Goal: Information Seeking & Learning: Learn about a topic

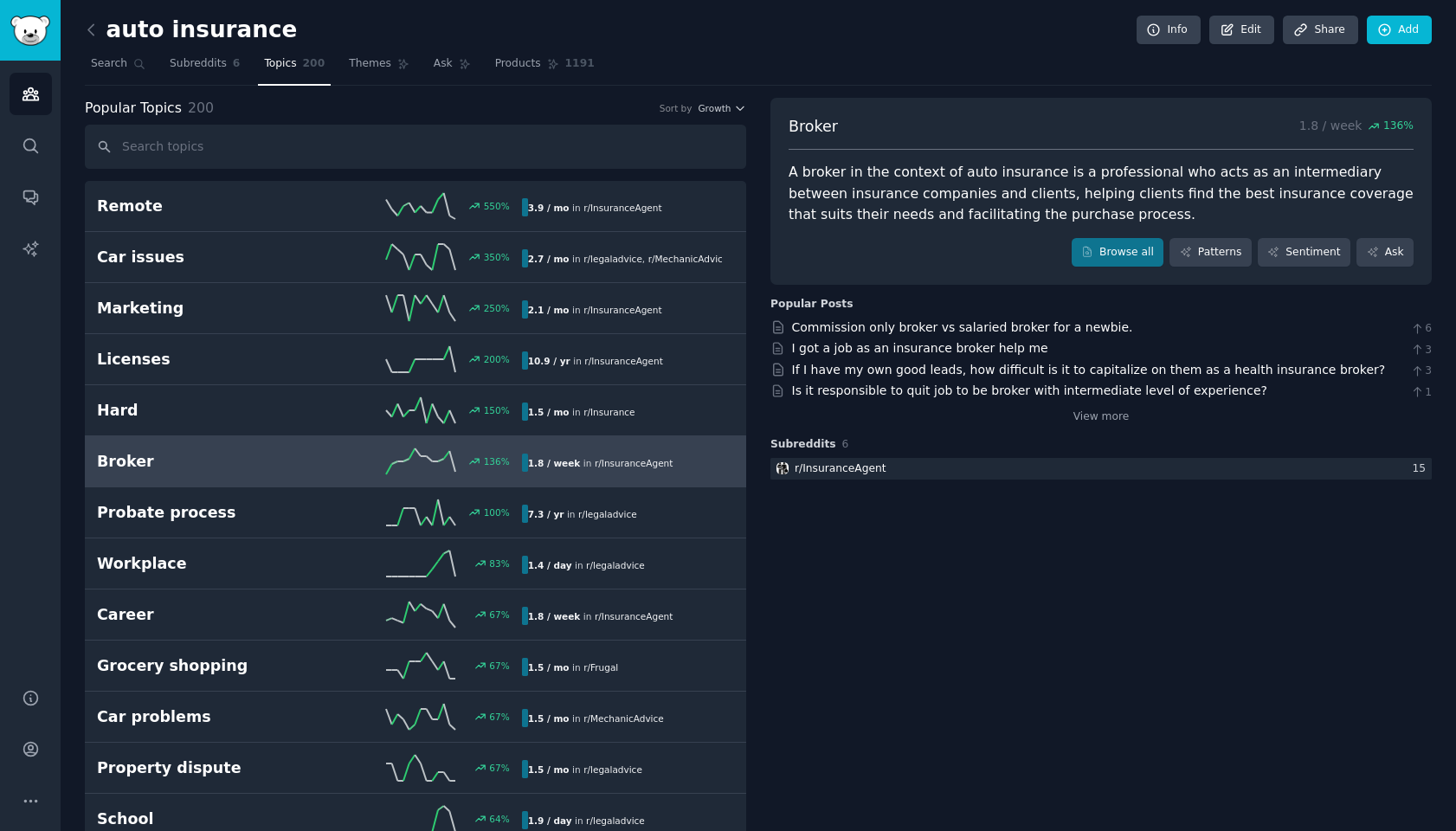
scroll to position [27, 0]
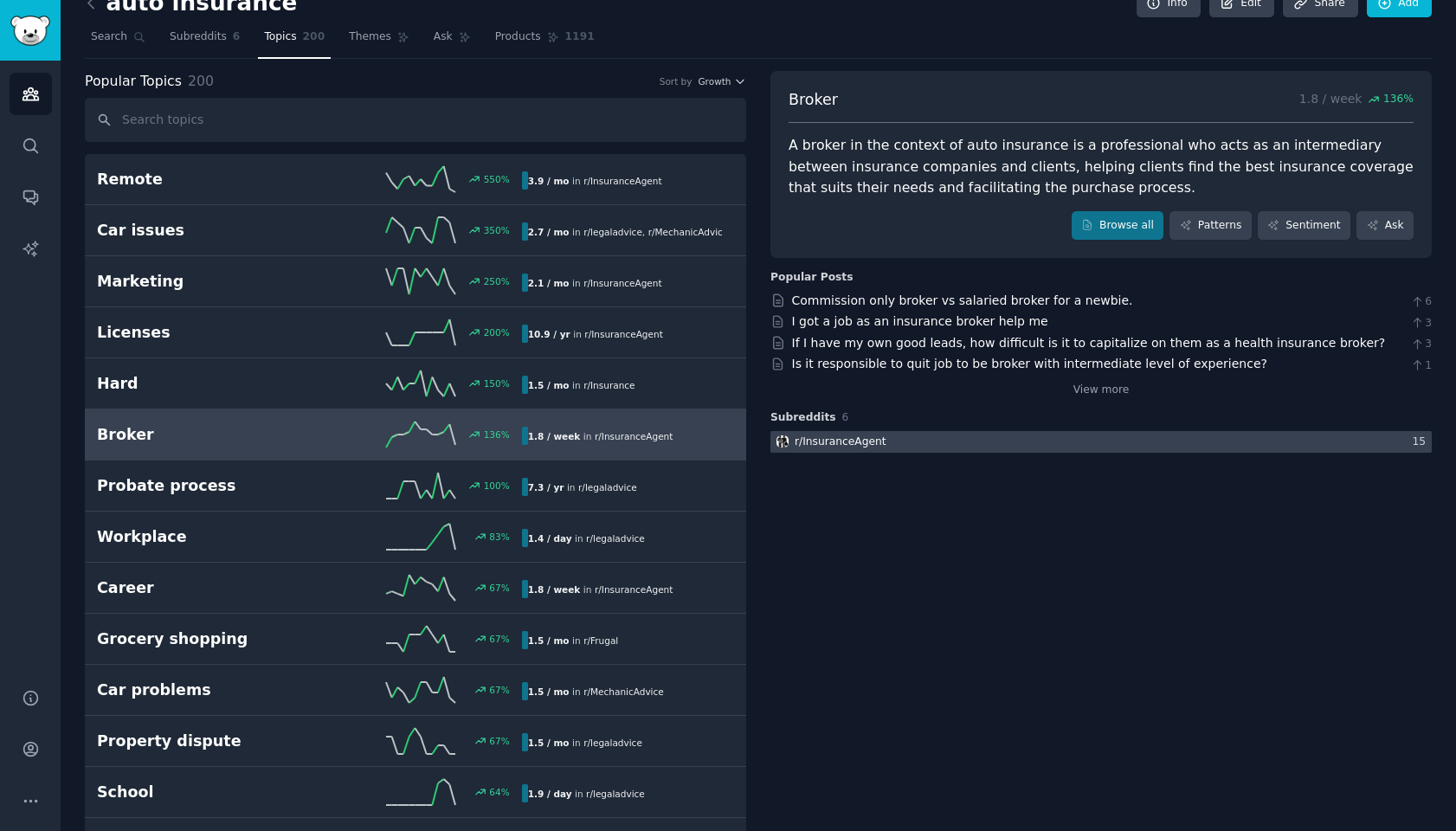
click at [891, 434] on div at bounding box center [1101, 441] width 661 height 21
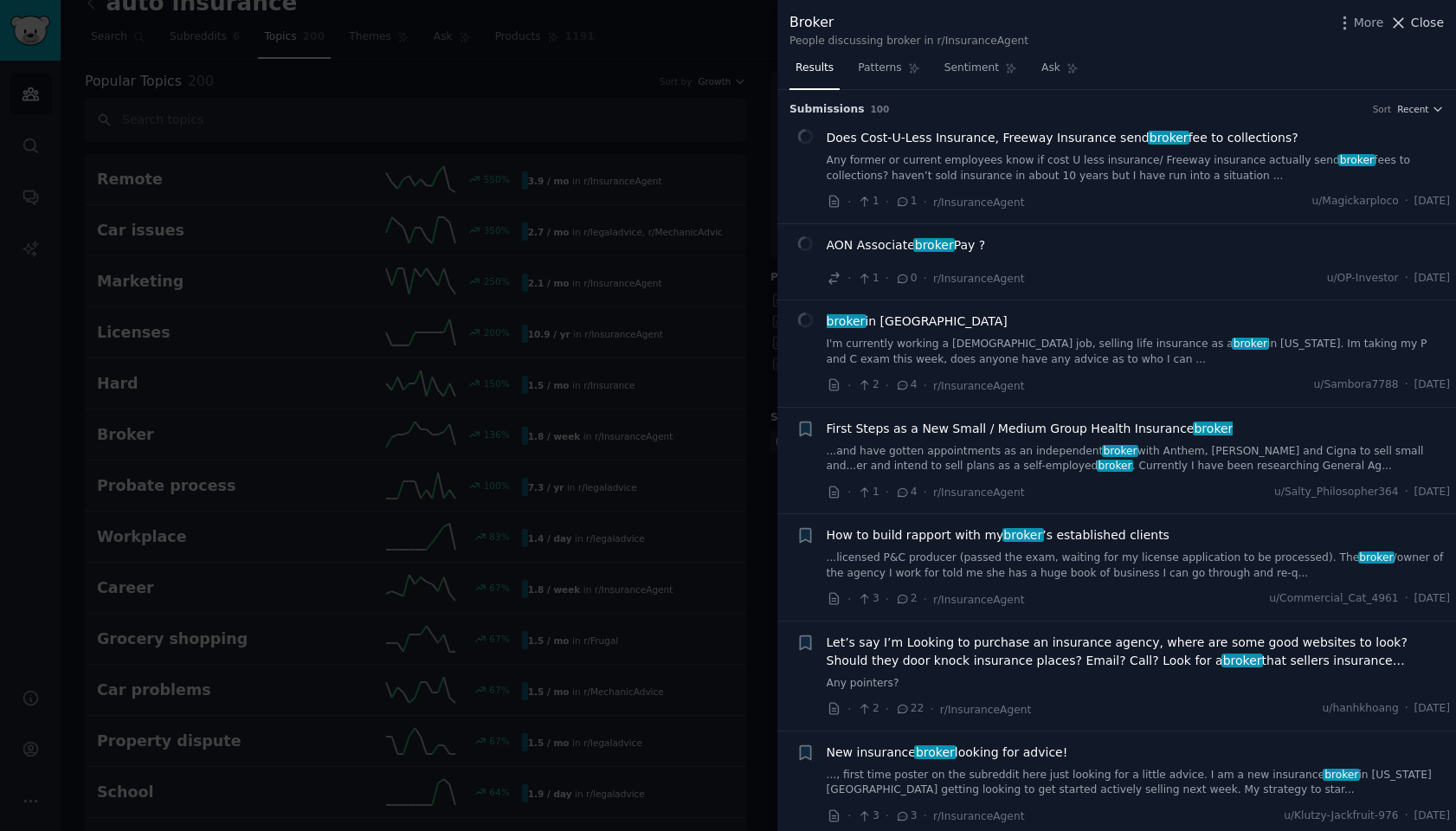
click at [1428, 25] on span "Close" at bounding box center [1427, 23] width 33 height 19
click at [1406, 17] on link "Add" at bounding box center [1399, 4] width 65 height 30
click at [1425, 19] on link "Add" at bounding box center [1399, 4] width 65 height 30
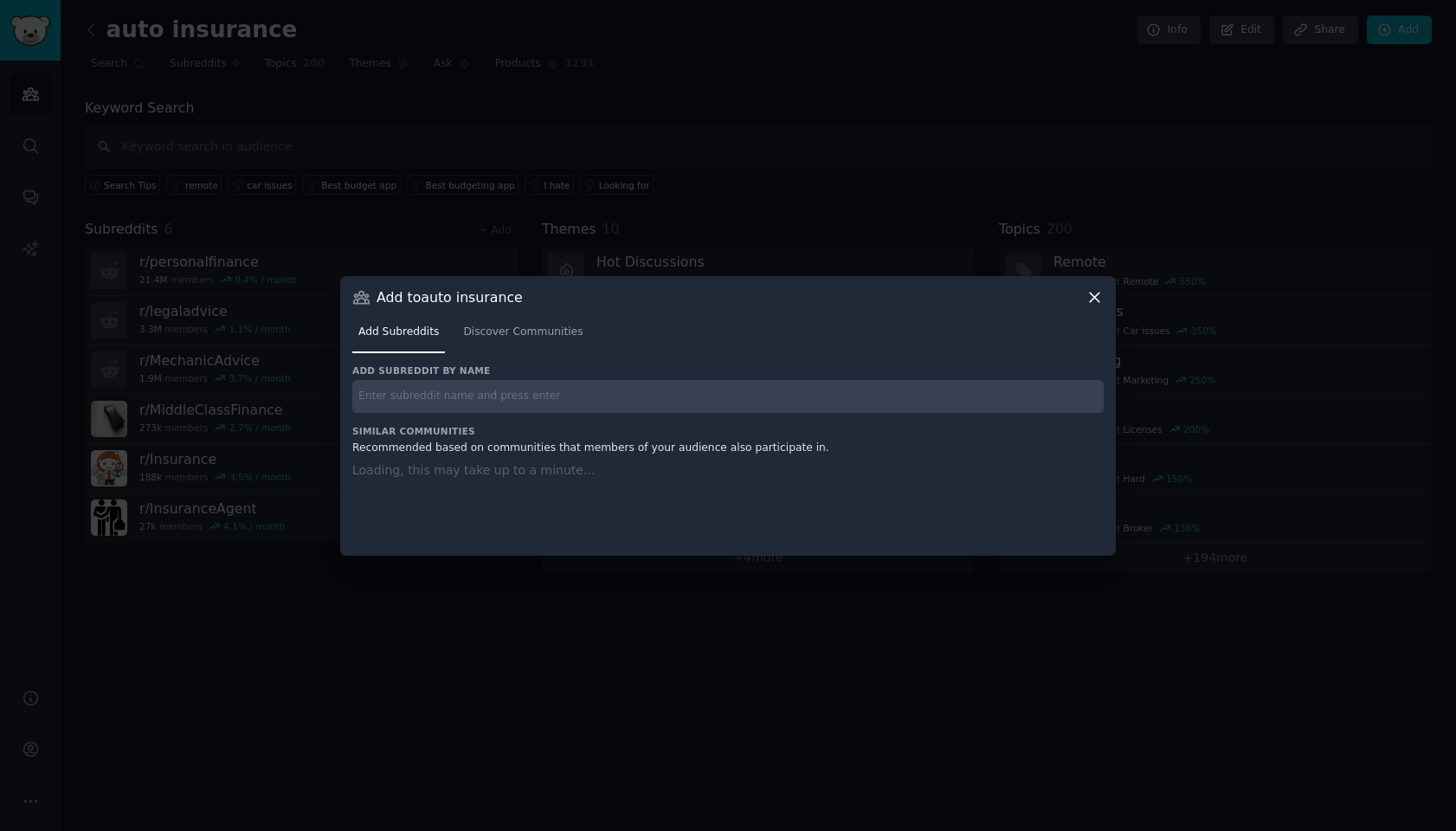
click at [1094, 306] on div "Add Subreddits Discover Communities" at bounding box center [727, 335] width 751 height 59
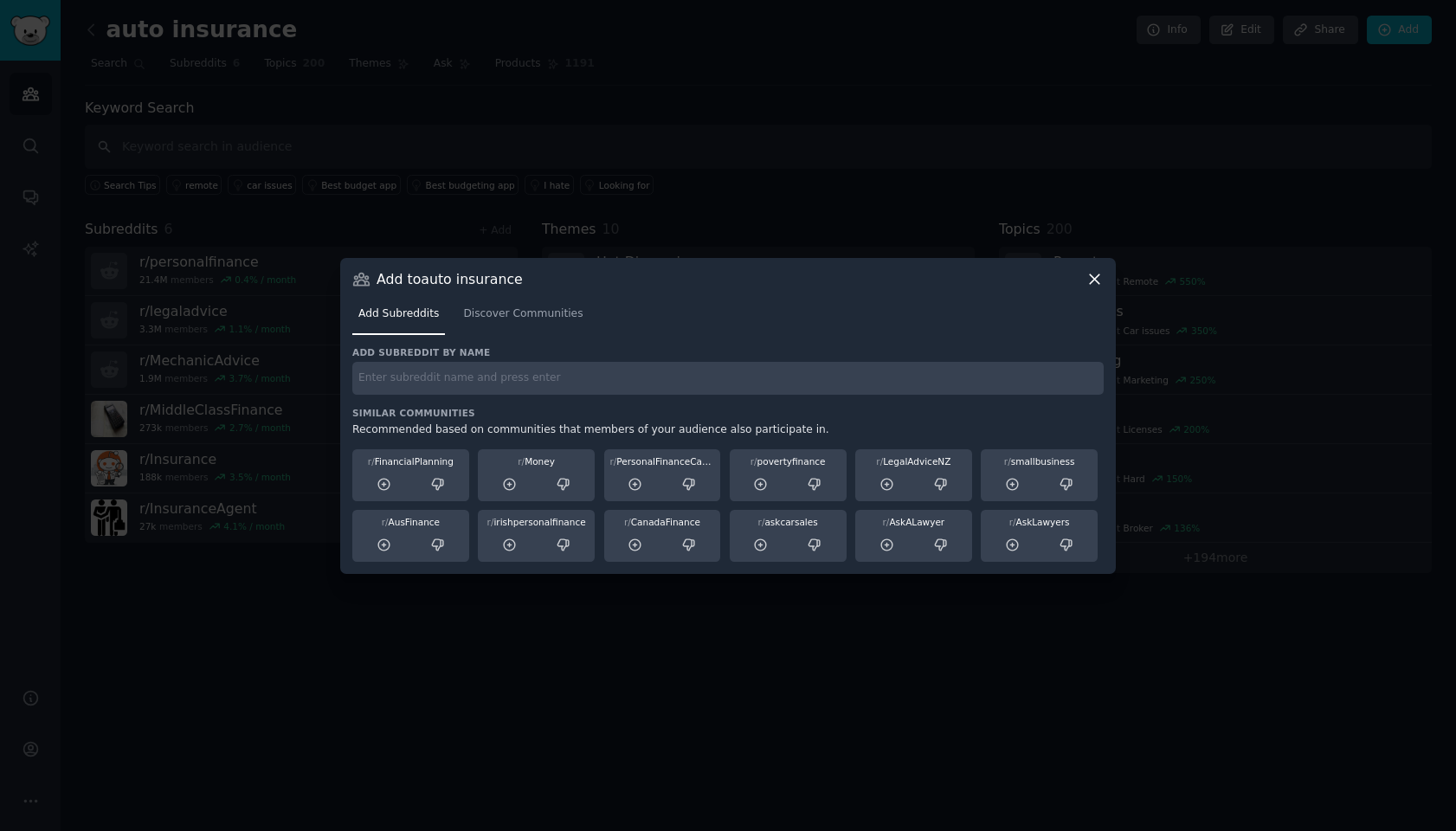
click at [1094, 278] on icon at bounding box center [1095, 279] width 9 height 9
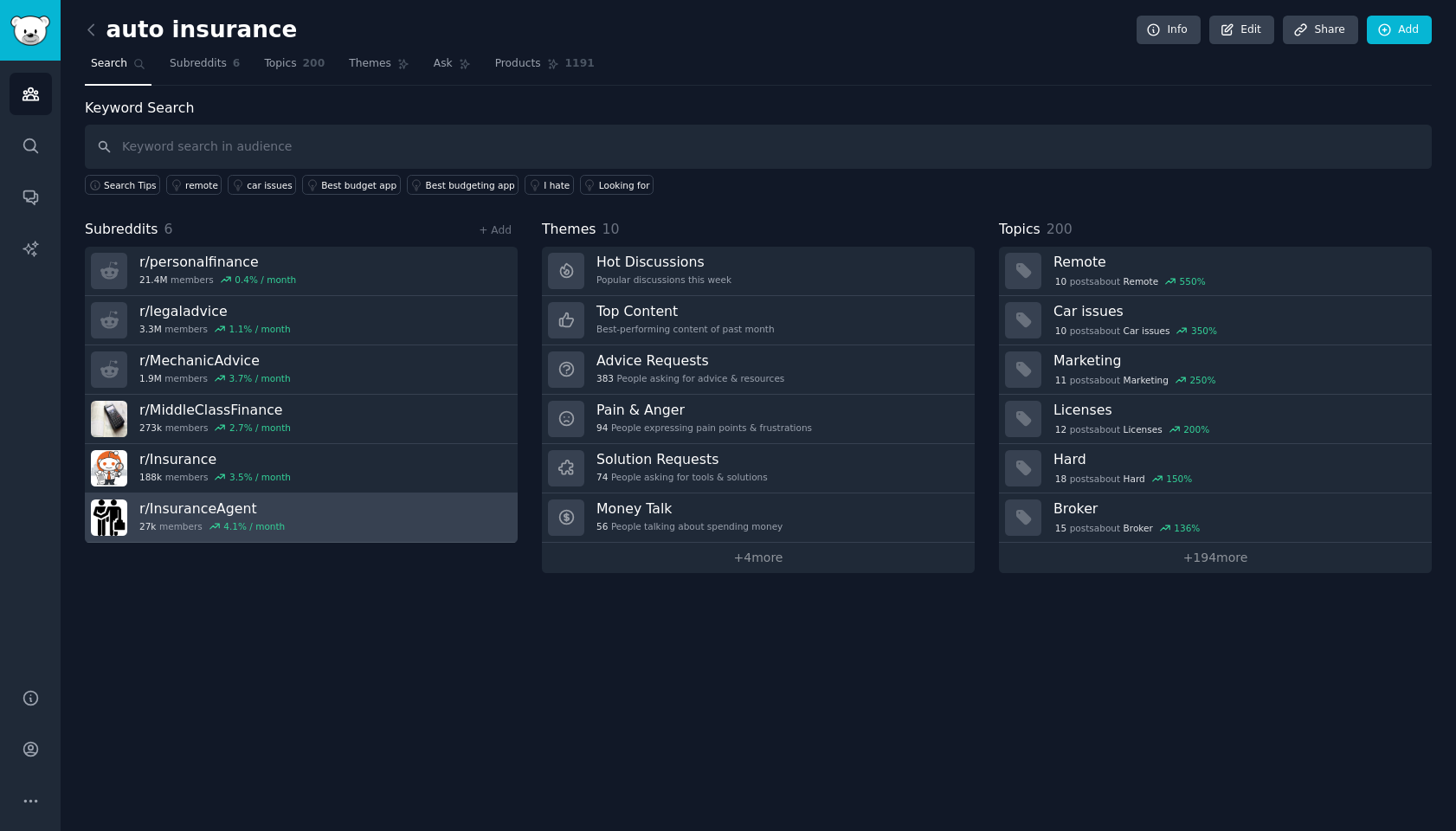
click at [172, 516] on div "r/ InsuranceAgent 27k members 4.1 % / month" at bounding box center [212, 517] width 145 height 36
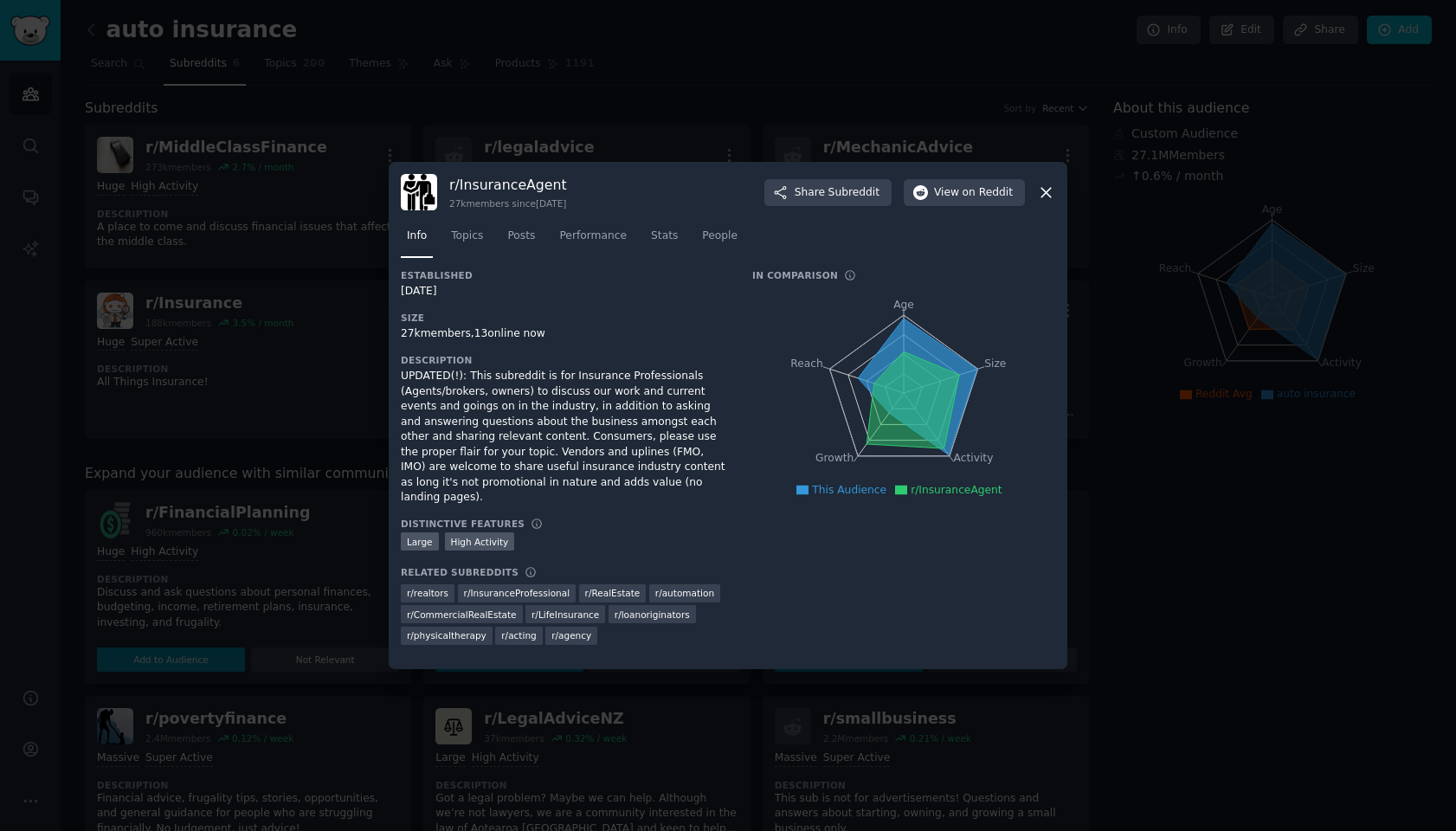
click at [1051, 202] on icon at bounding box center [1046, 193] width 19 height 19
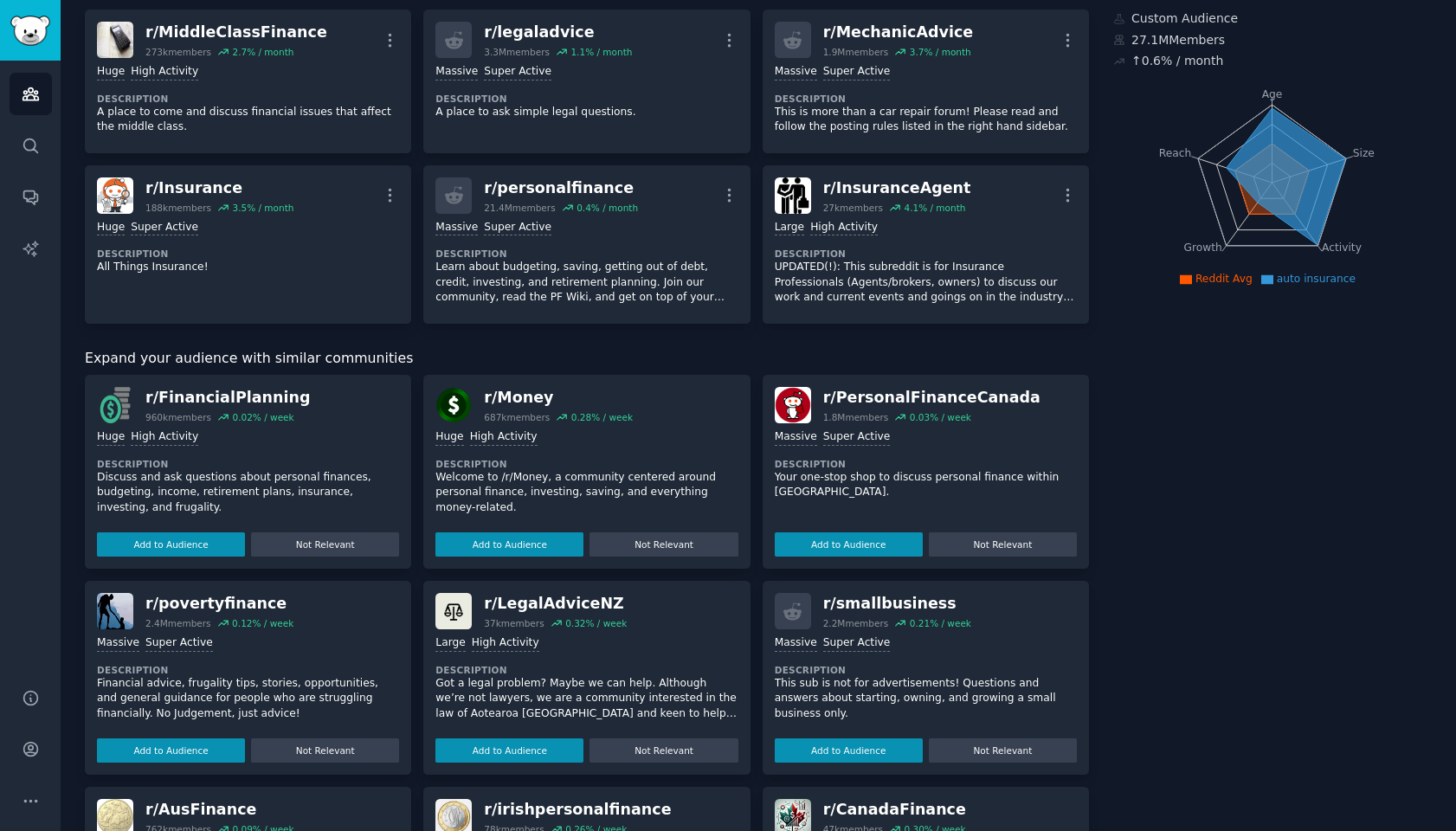
scroll to position [114, 0]
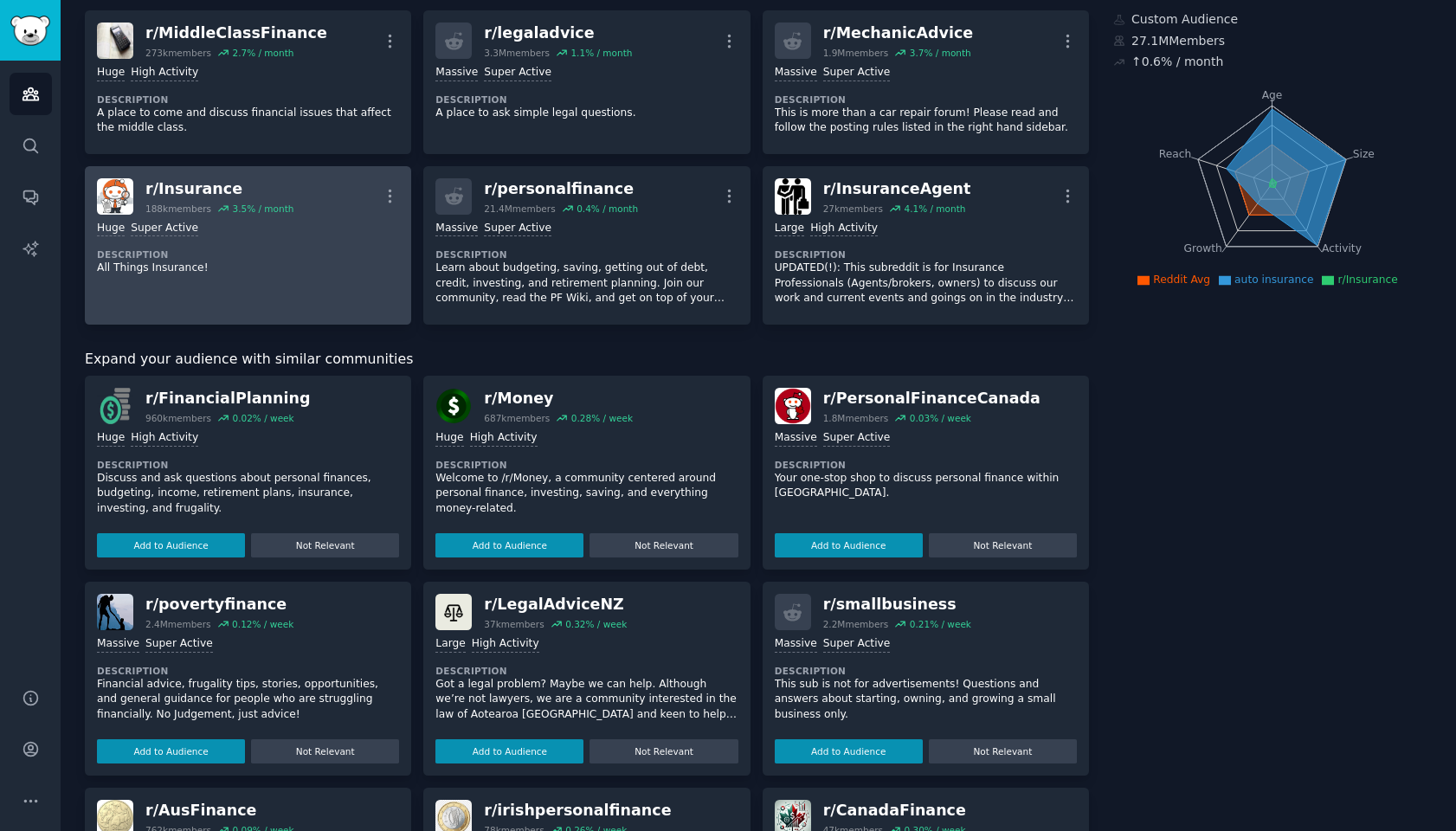
click at [236, 241] on div "Huge Super Active Description All Things Insurance!" at bounding box center [248, 248] width 303 height 68
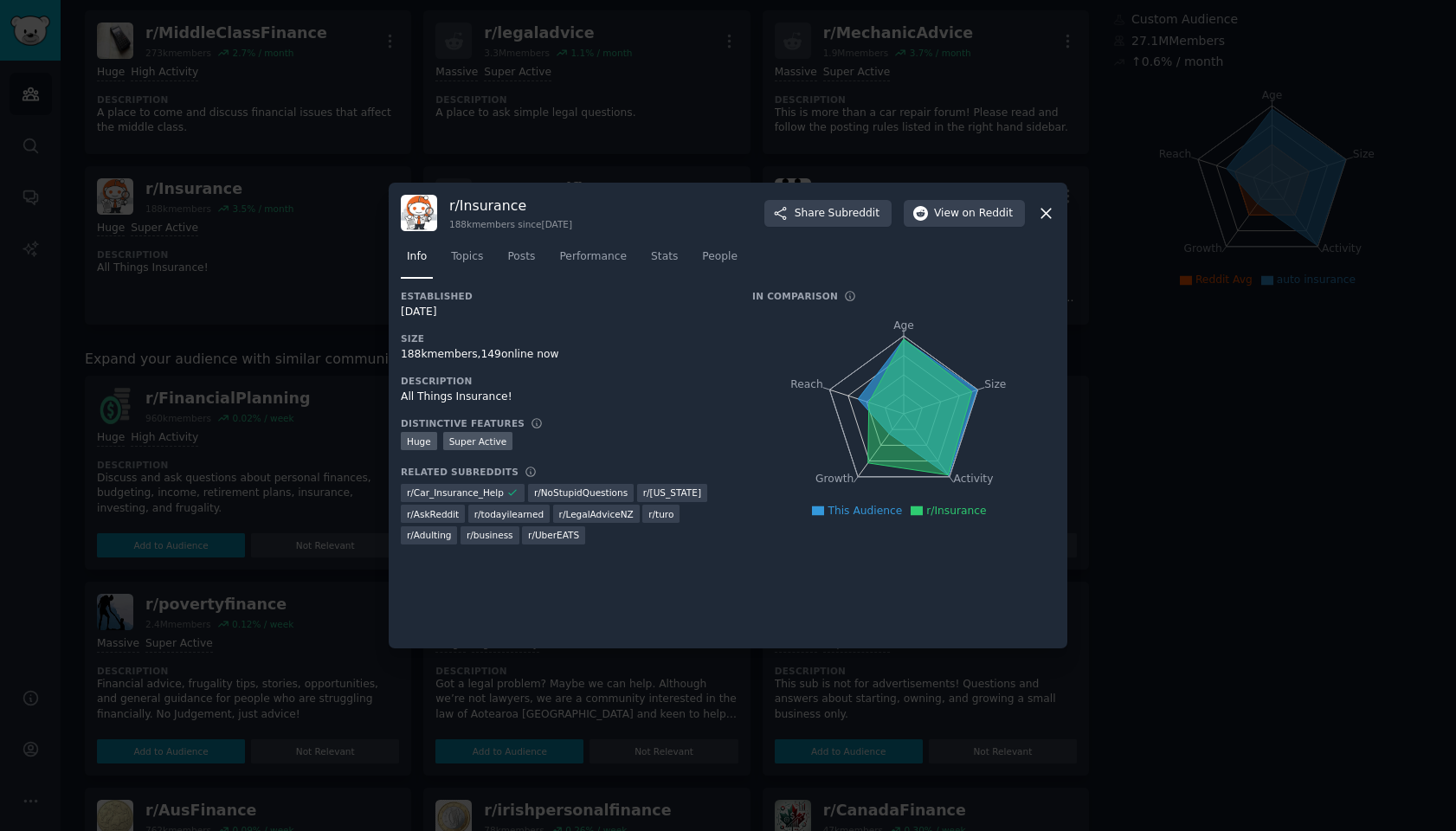
click at [1049, 208] on icon at bounding box center [1046, 213] width 19 height 19
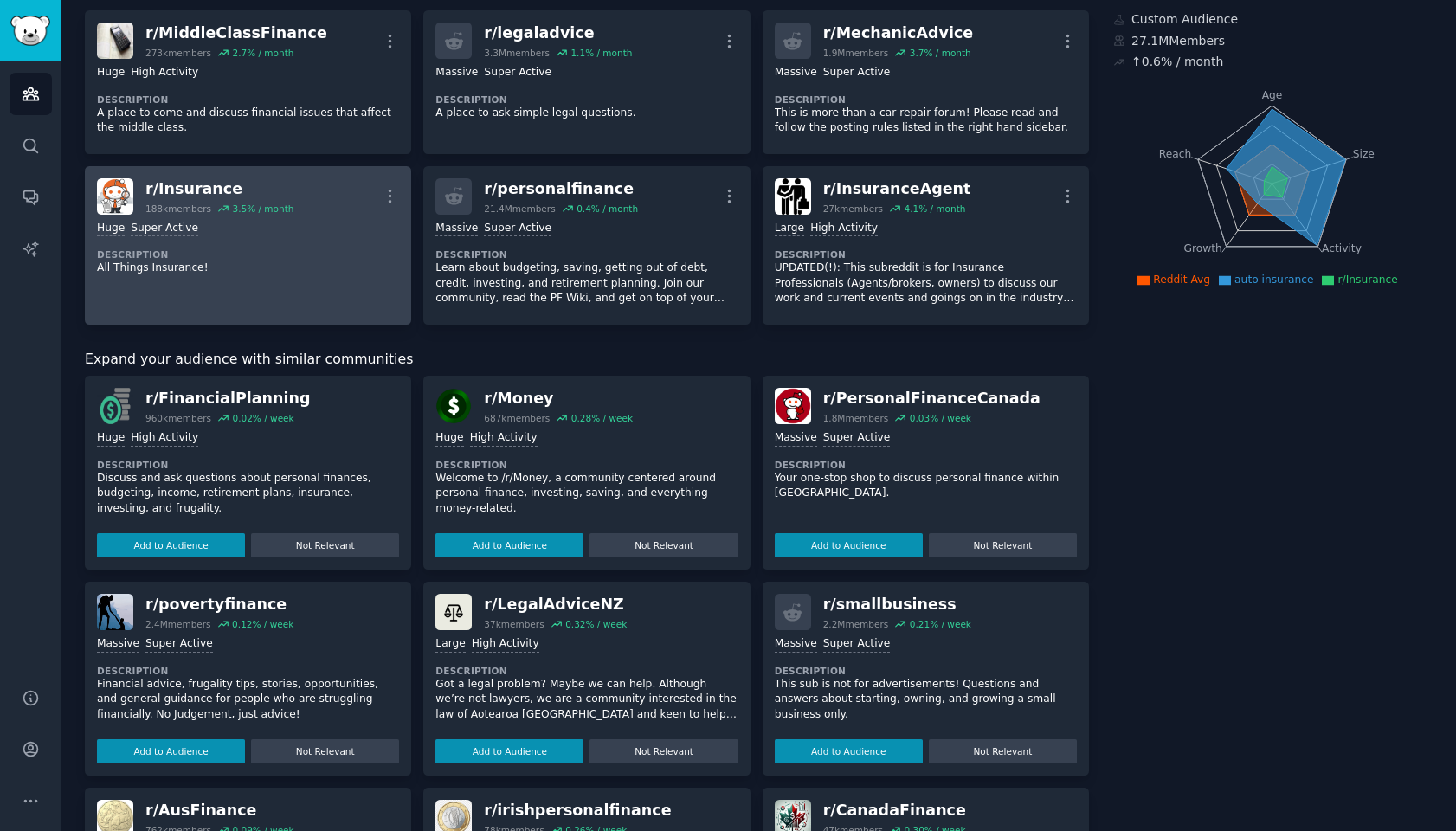
click at [209, 258] on dt "Description" at bounding box center [248, 254] width 303 height 12
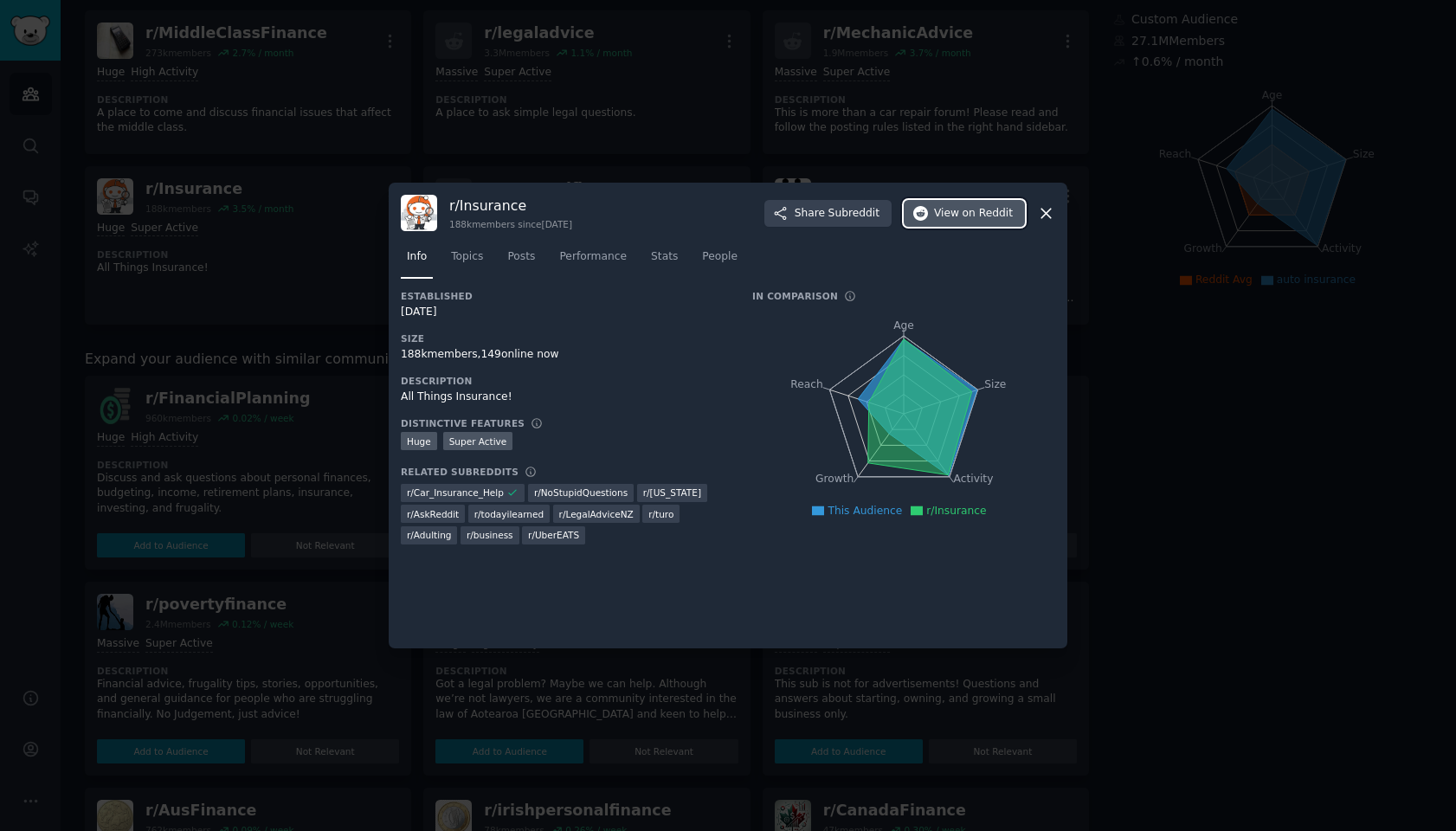
click at [977, 209] on span "on Reddit" at bounding box center [988, 213] width 50 height 16
click at [1057, 213] on div "r/ Insurance 188k members since [DATE] Share Subreddit View on Reddit Info Topi…" at bounding box center [728, 415] width 679 height 465
click at [1047, 216] on icon at bounding box center [1046, 213] width 19 height 19
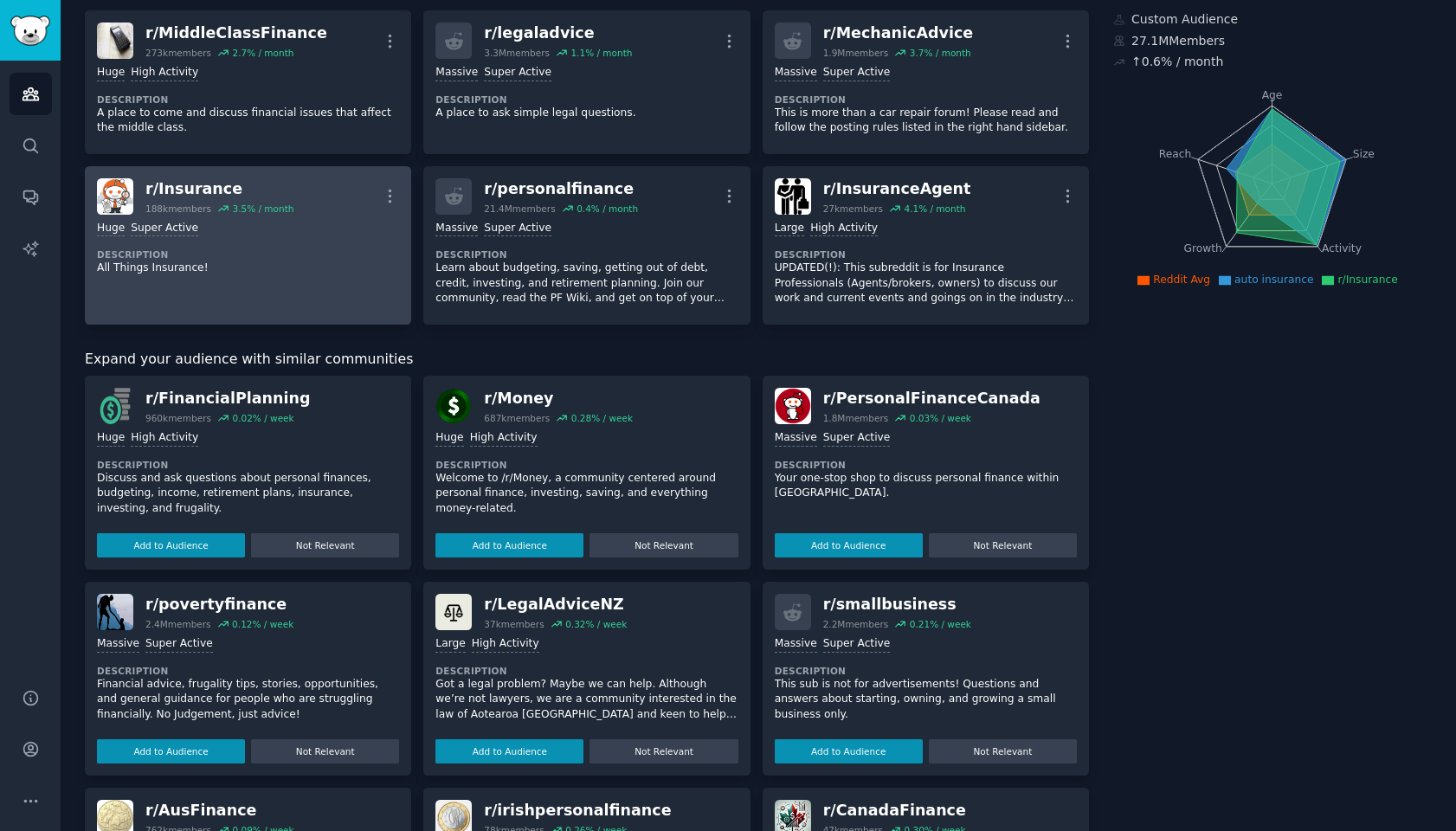
click at [338, 235] on div ">= 95th percentile for submissions / day Huge Super Active" at bounding box center [248, 229] width 303 height 17
